Goal: Register for event/course

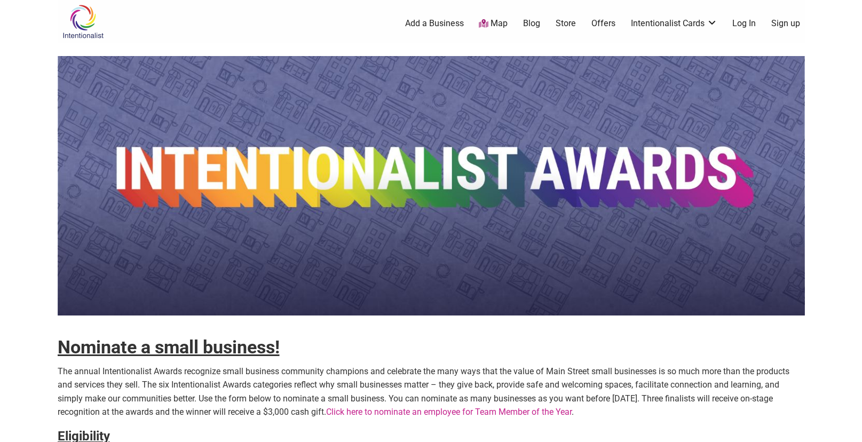
click at [85, 33] on img at bounding box center [83, 21] width 51 height 35
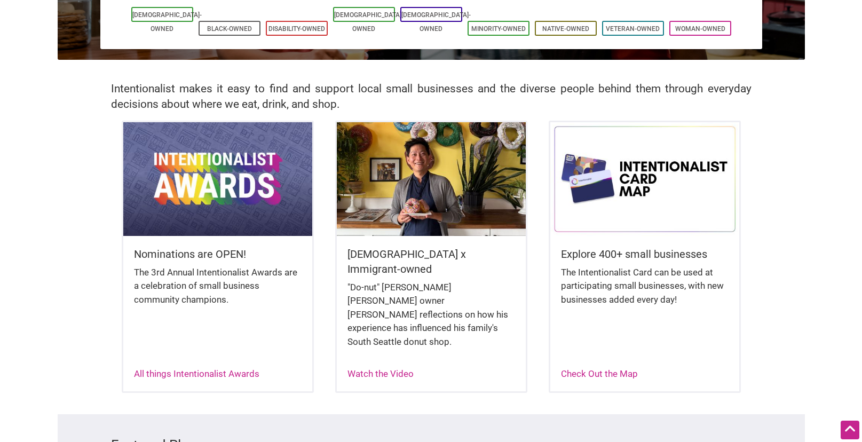
scroll to position [187, 0]
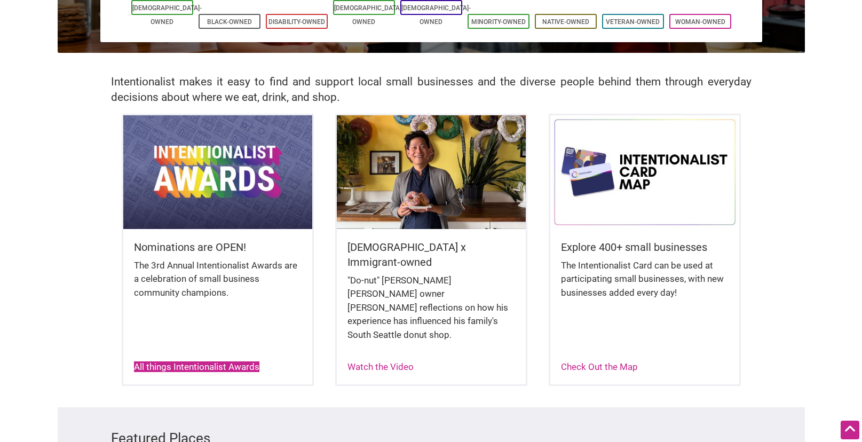
click at [182, 361] on link "All things Intentionalist Awards" at bounding box center [196, 366] width 125 height 11
click at [158, 361] on link "All things Intentionalist Awards" at bounding box center [196, 366] width 125 height 11
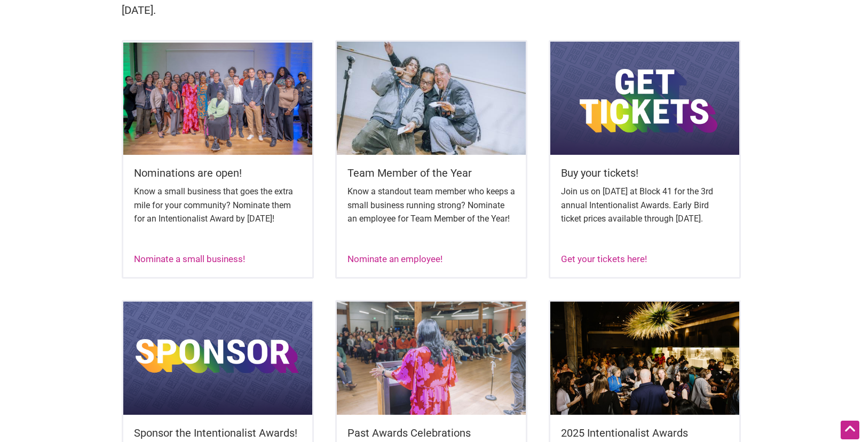
scroll to position [425, 0]
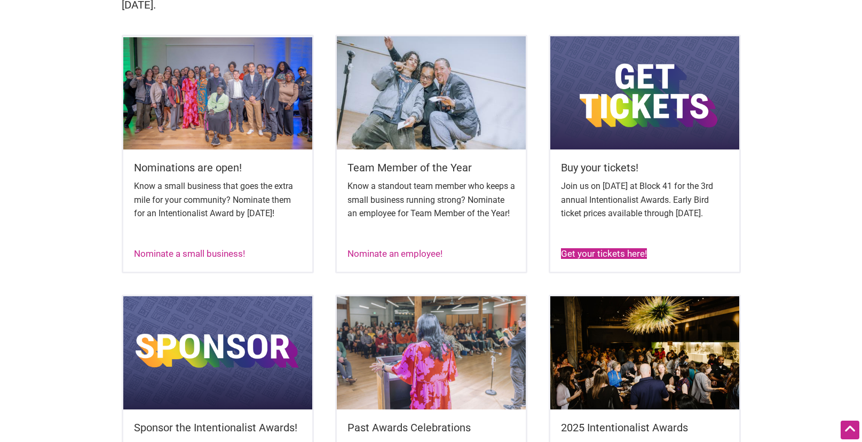
click at [610, 259] on link "Get your tickets here!" at bounding box center [604, 253] width 86 height 11
